Goal: Task Accomplishment & Management: Use online tool/utility

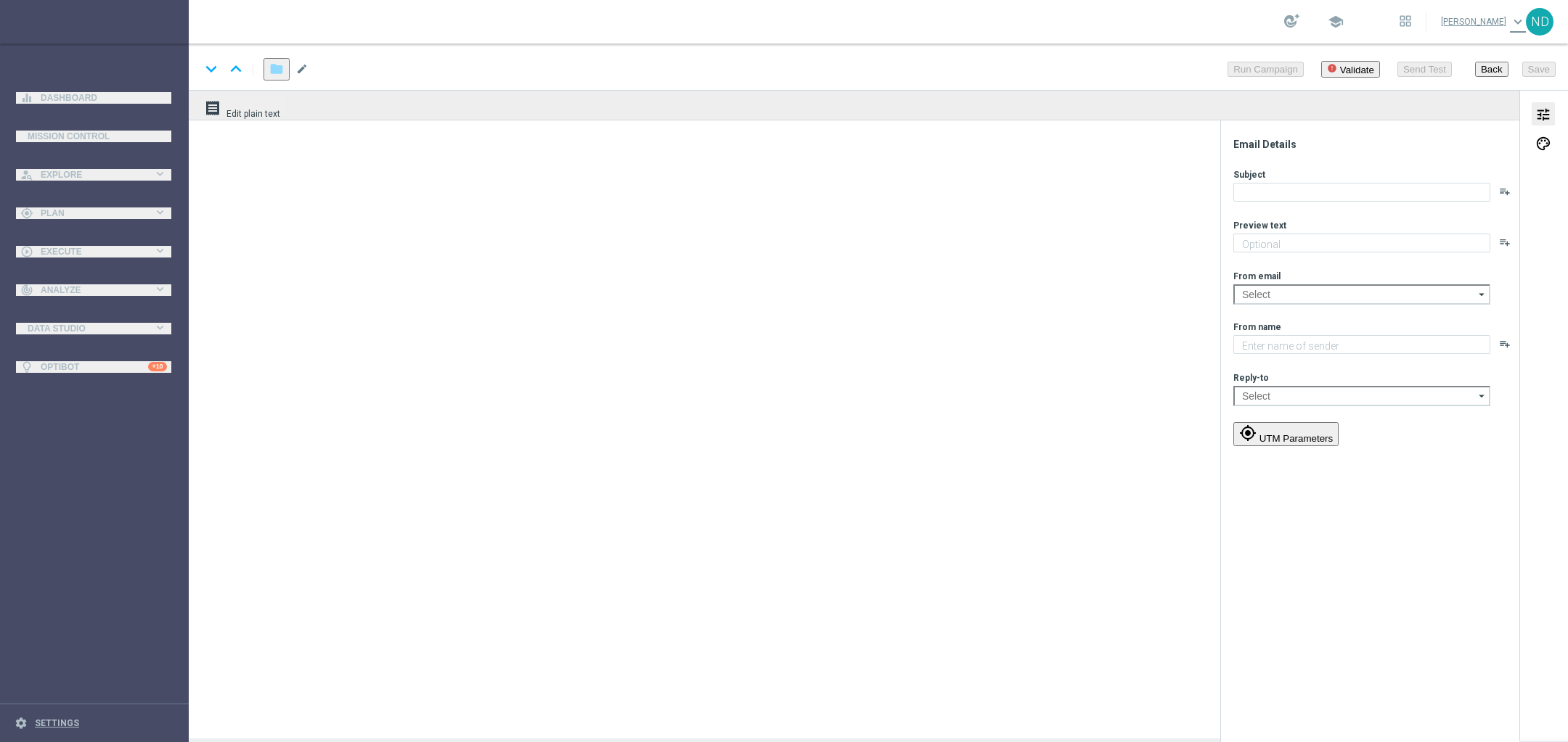
type textarea "Sāo R$220 milhões em Jogo!"
type textarea "Lotofácil Independência na Lottoland"
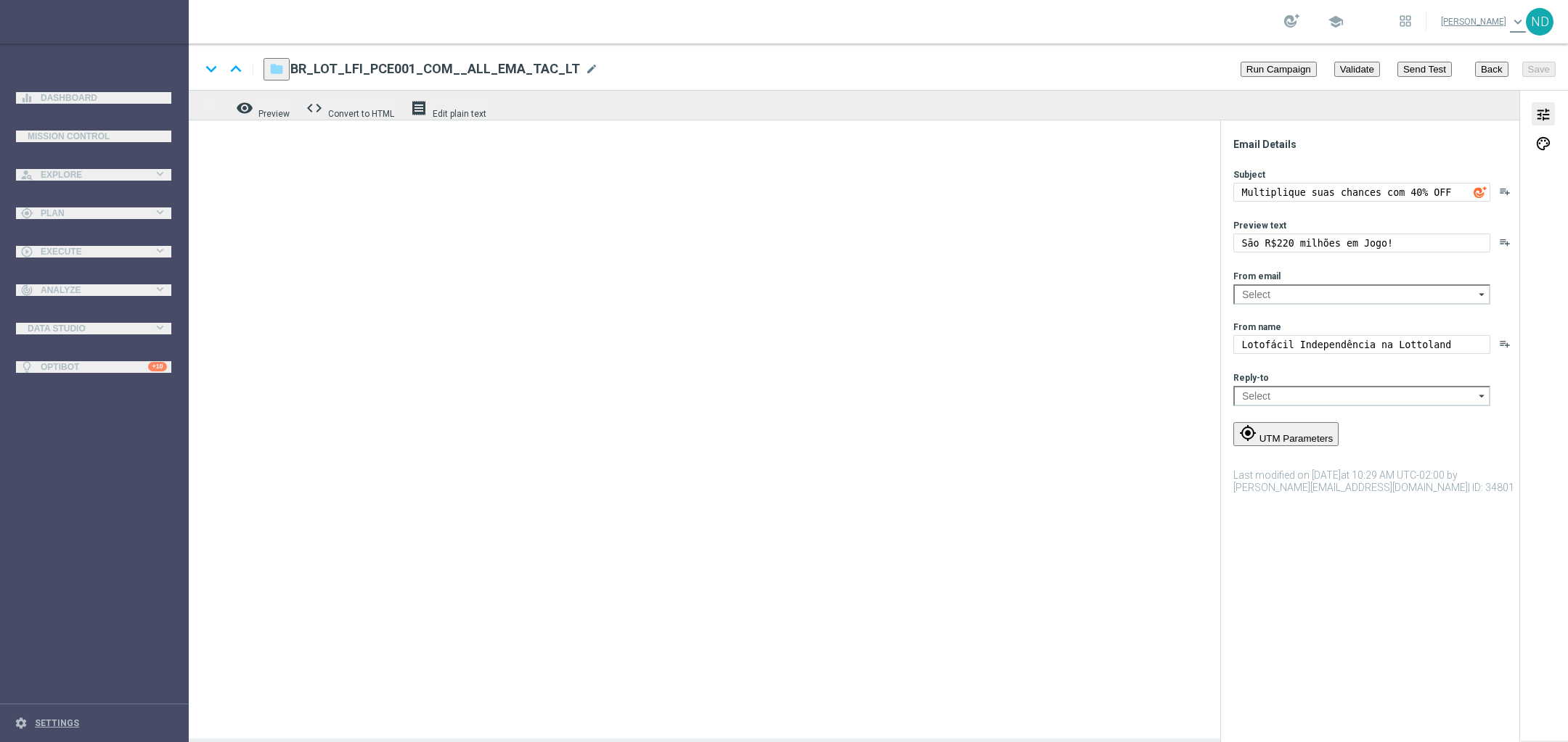
type input "[EMAIL_ADDRESS][DOMAIN_NAME]"
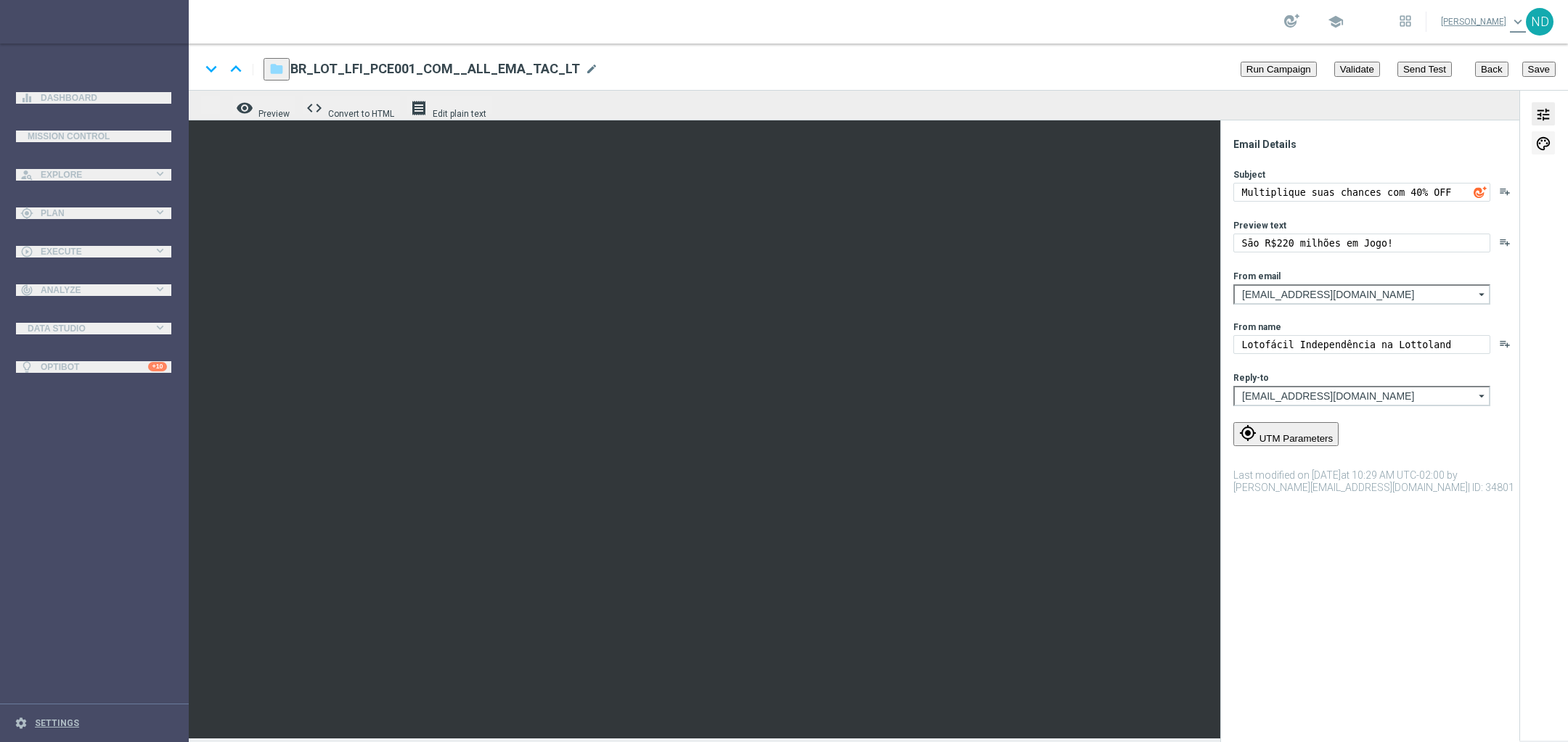
click at [1542, 143] on span "palette" at bounding box center [1543, 143] width 16 height 19
